Goal: Information Seeking & Learning: Learn about a topic

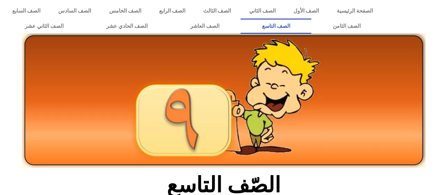
click at [233, 60] on img at bounding box center [224, 100] width 404 height 135
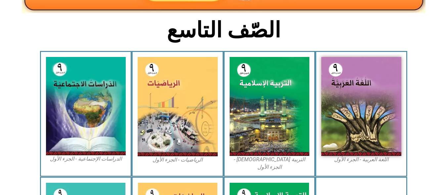
scroll to position [155, 0]
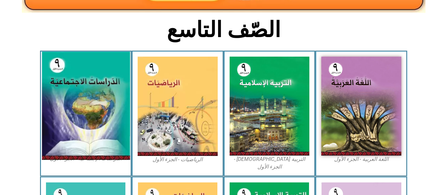
click at [95, 94] on img at bounding box center [86, 106] width 88 height 108
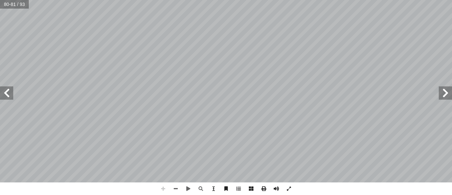
click at [164, 188] on span at bounding box center [163, 188] width 13 height 13
click at [334, 190] on div "٧٩ • ح لمنصب الرئيس: ّ شروط الترش كثر أ و � أ لعمر � � ربعين من أ ل� � م ّ ت أ …" at bounding box center [226, 97] width 452 height 195
click at [176, 189] on span at bounding box center [175, 188] width 13 height 13
click at [163, 190] on span at bounding box center [163, 188] width 13 height 13
